Goal: Information Seeking & Learning: Learn about a topic

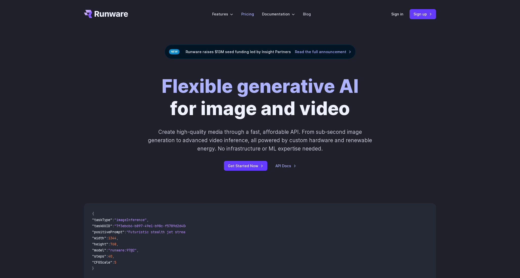
click at [248, 14] on link "Pricing" at bounding box center [247, 14] width 13 height 6
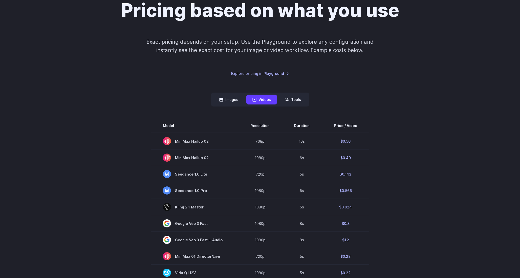
scroll to position [54, 0]
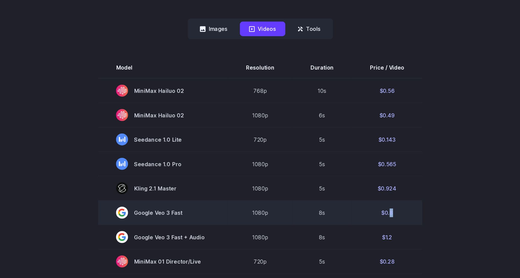
drag, startPoint x: 347, startPoint y: 224, endPoint x: 349, endPoint y: 224, distance: 2.8
click at [349, 224] on td "$0.8" at bounding box center [345, 223] width 48 height 16
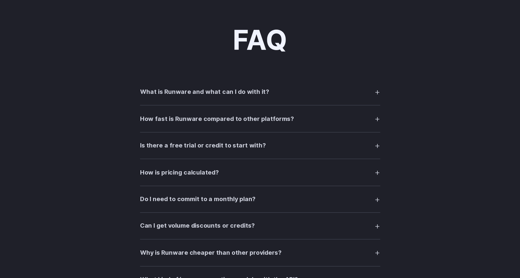
scroll to position [605, 0]
click at [337, 153] on summary "What is Runware and what can I do with it?" at bounding box center [260, 152] width 162 height 10
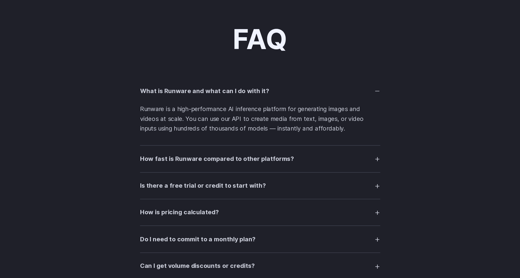
click at [309, 202] on summary "How fast is Runware compared to other platforms?" at bounding box center [260, 198] width 162 height 10
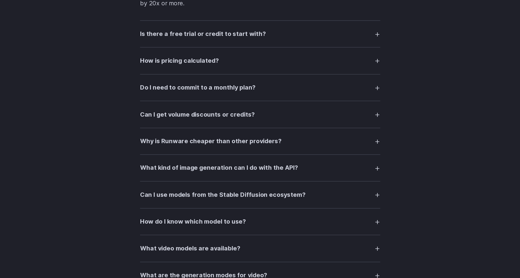
scroll to position [815, 0]
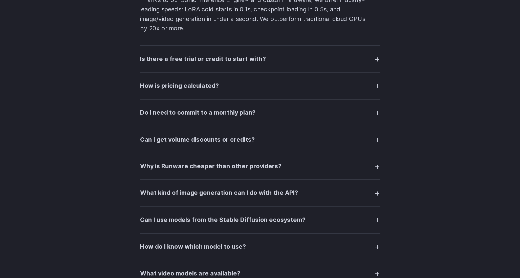
click at [256, 62] on summary "How is pricing calculated?" at bounding box center [260, 58] width 162 height 10
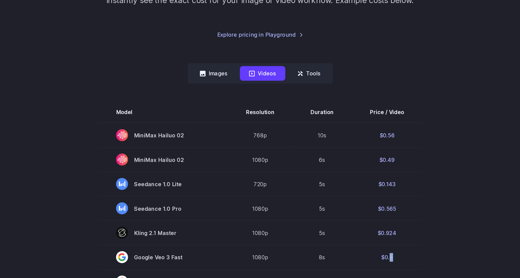
scroll to position [0, 0]
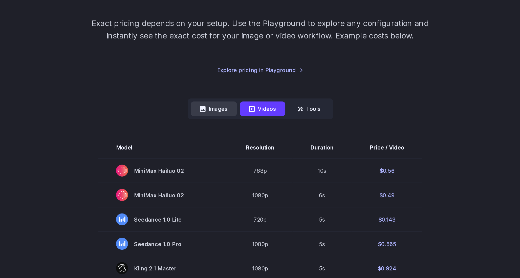
click at [241, 158] on button "Images" at bounding box center [228, 153] width 31 height 10
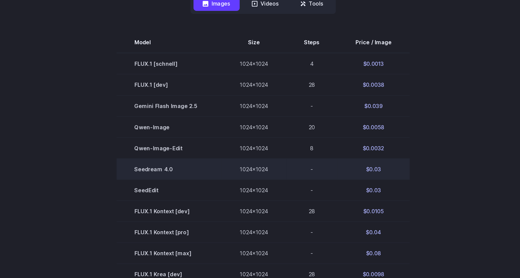
scroll to position [150, 0]
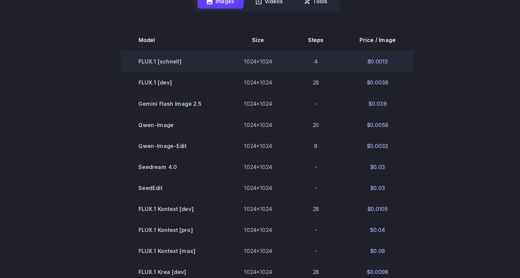
click at [196, 44] on td "FLUX.1 [schnell]" at bounding box center [196, 43] width 71 height 14
